Goal: Information Seeking & Learning: Learn about a topic

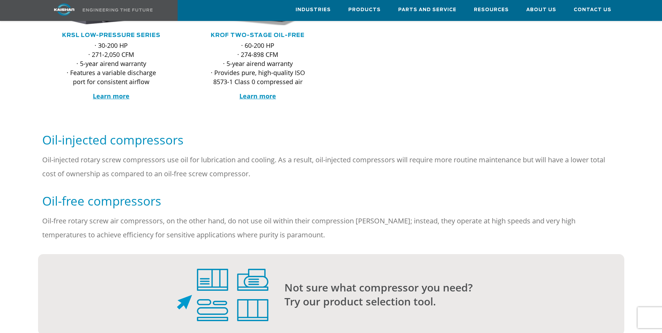
scroll to position [314, 0]
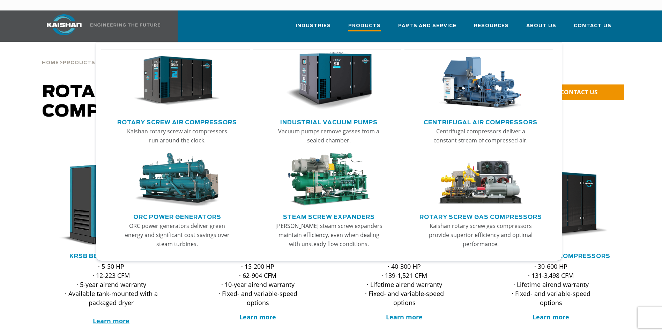
click at [365, 22] on span "Products" at bounding box center [364, 26] width 32 height 9
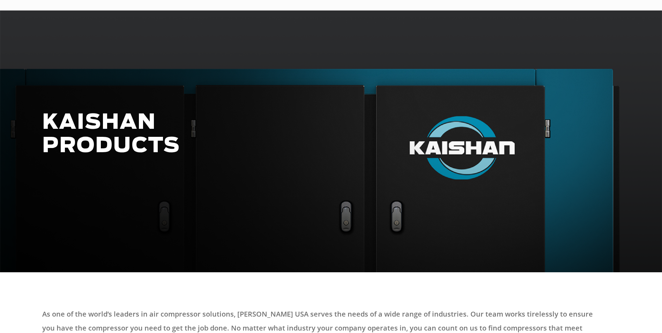
click at [375, 13] on div "KAISHAN PRODUCTS" at bounding box center [331, 141] width 662 height 262
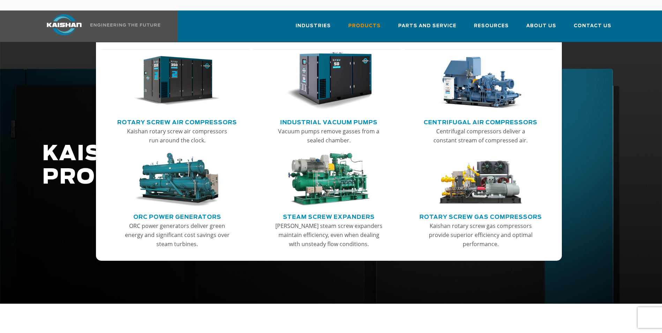
click at [375, 22] on span "Products" at bounding box center [364, 26] width 32 height 8
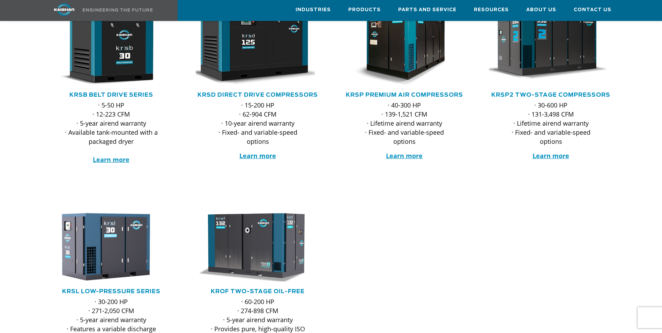
scroll to position [35, 0]
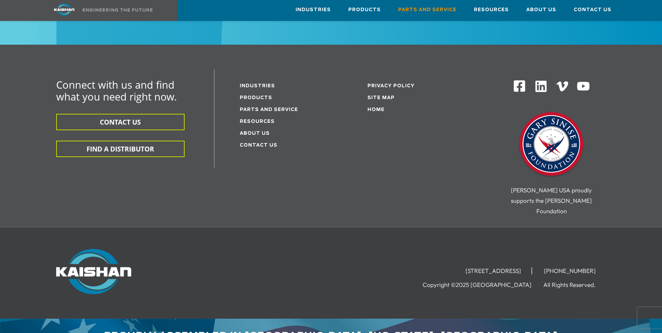
scroll to position [934, 0]
